Goal: Task Accomplishment & Management: Manage account settings

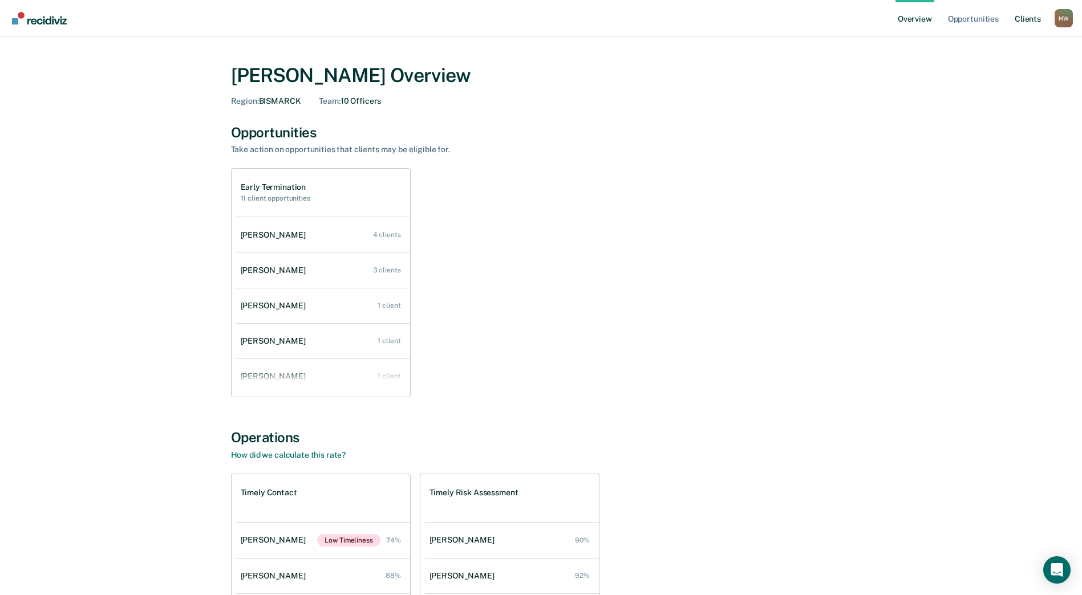
click at [1033, 11] on link "Client s" at bounding box center [1027, 18] width 31 height 36
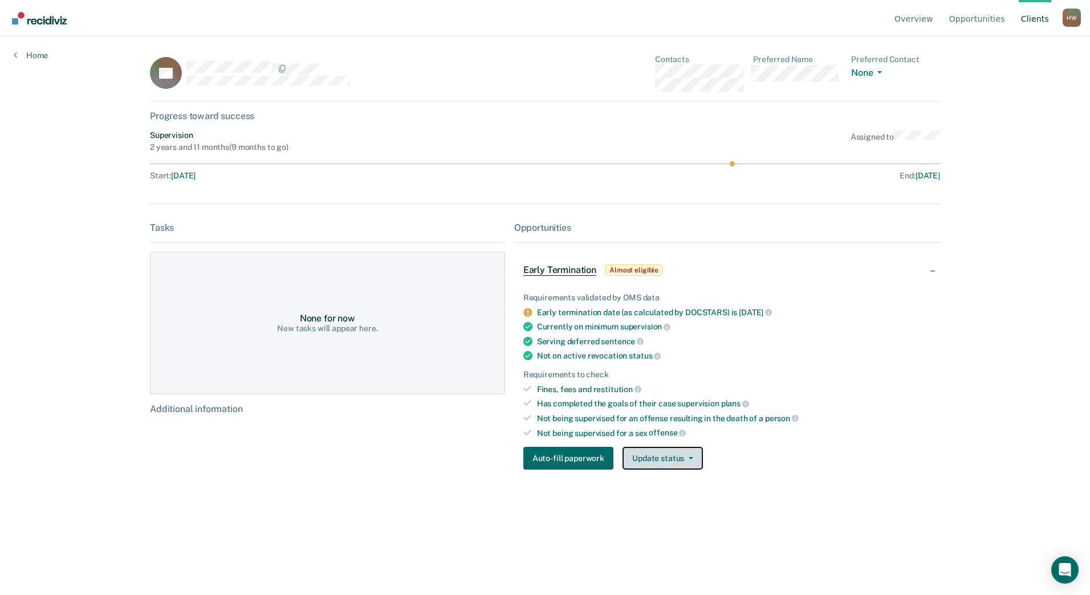
click at [671, 461] on button "Update status" at bounding box center [663, 458] width 80 height 23
click at [673, 484] on button "Mark Pending" at bounding box center [678, 486] width 110 height 18
